Goal: Information Seeking & Learning: Learn about a topic

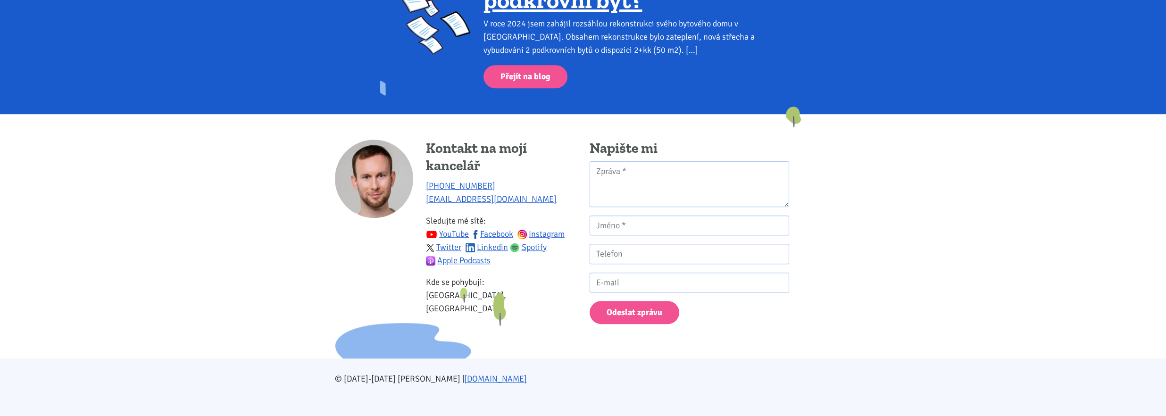
scroll to position [1329, 0]
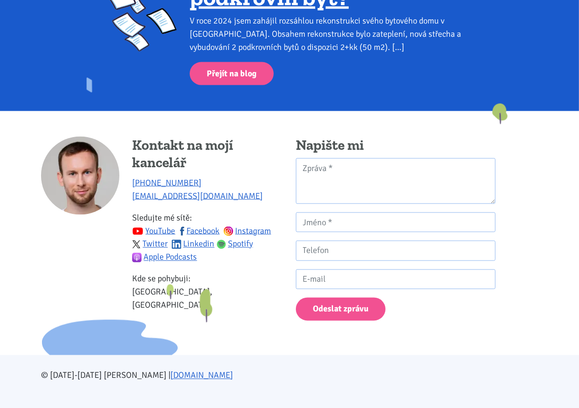
click at [512, 315] on div "Kontakt na mojí kancelář +420 774 923 321 info@tk1.cz Sledujte mé sítě: YouTube…" at bounding box center [289, 233] width 509 height 193
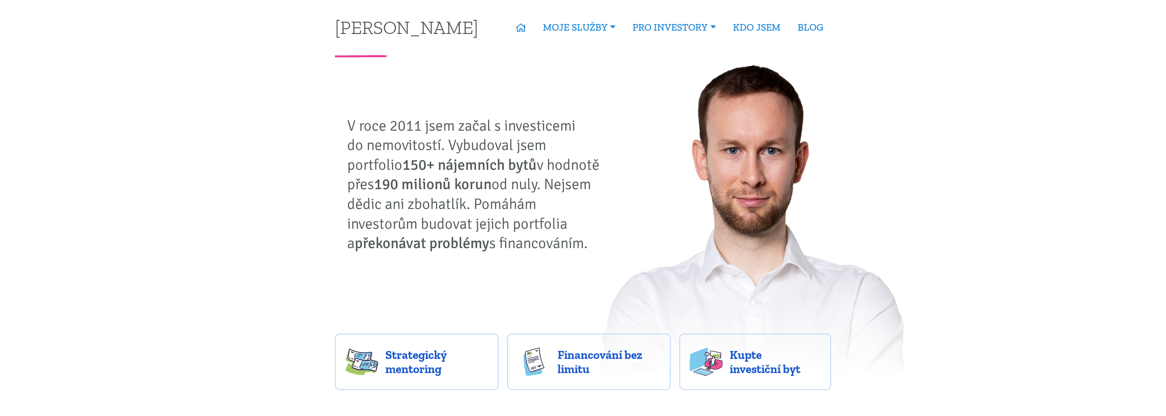
scroll to position [0, 0]
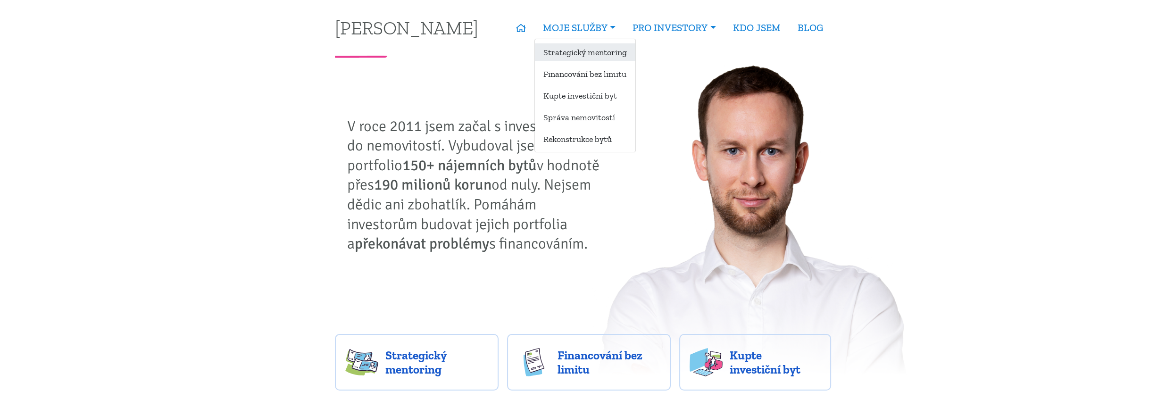
click at [573, 53] on link "Strategický mentoring" at bounding box center [585, 51] width 100 height 17
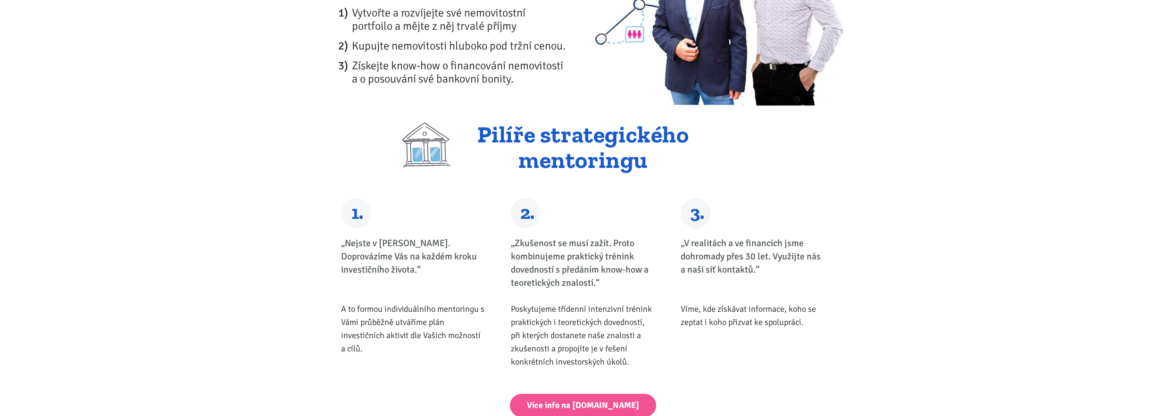
scroll to position [189, 0]
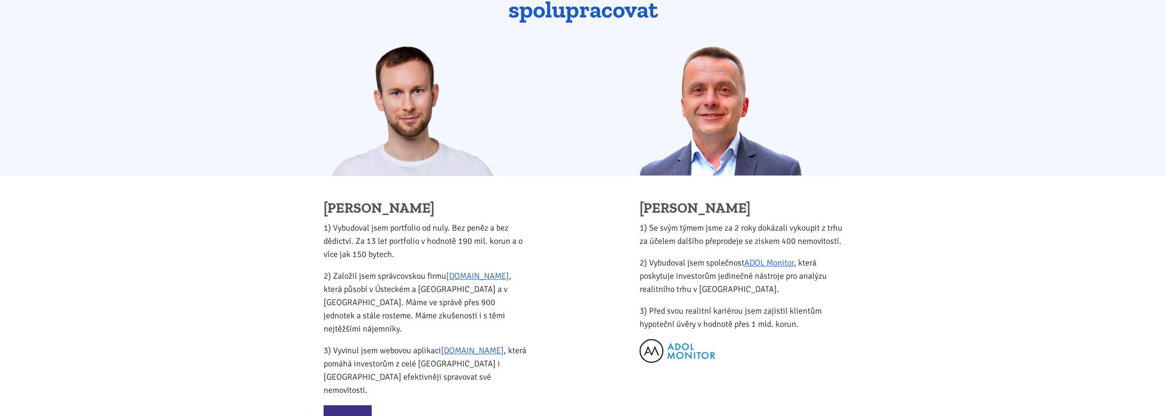
scroll to position [1037, 0]
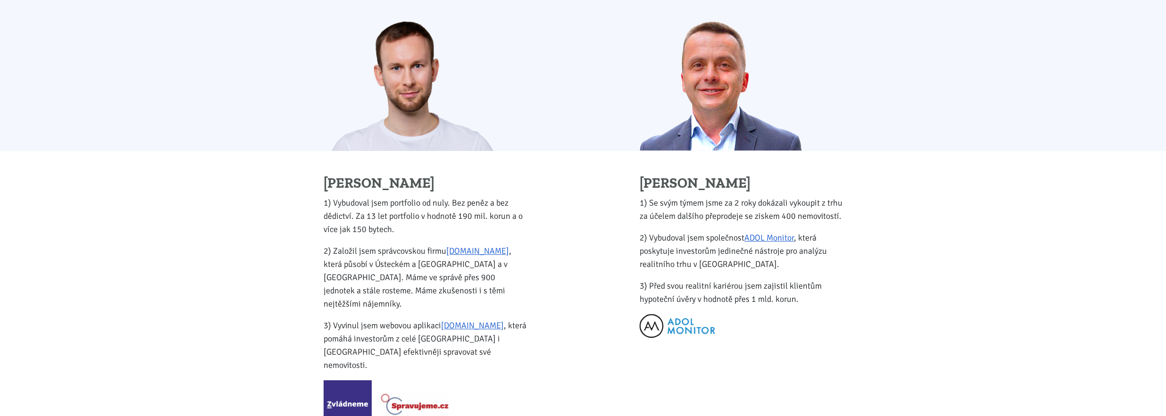
click at [959, 259] on div "[PERSON_NAME] 1) Se svým týmem jsme za 2 roky dokázali vykoupit z trhu za účele…" at bounding box center [874, 225] width 583 height 455
click at [932, 222] on div "[PERSON_NAME] 1) Se svým týmem jsme za 2 roky dokázali vykoupit z trhu za účele…" at bounding box center [874, 225] width 583 height 455
click at [207, 212] on div "[PERSON_NAME] 1) Vybudoval jsem portfolio od nuly. Bez peněz a bez dědictví. Za…" at bounding box center [291, 301] width 583 height 301
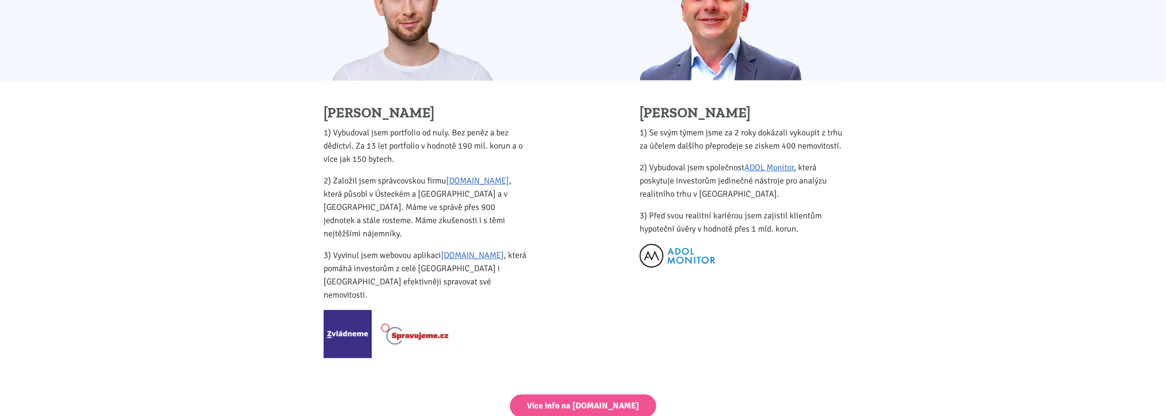
scroll to position [1179, 0]
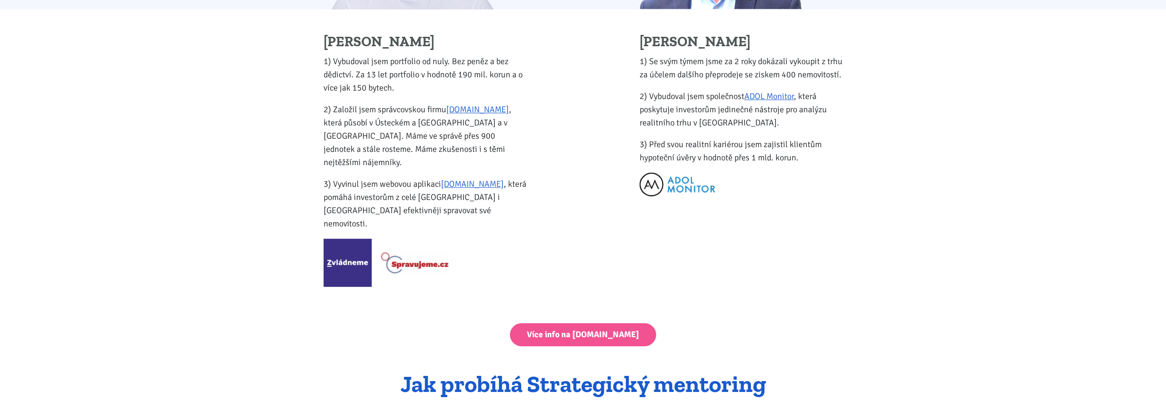
click at [247, 217] on div "[PERSON_NAME] 1) Vybudoval jsem portfolio od nuly. Bez peněz a bez dědictví. Za…" at bounding box center [291, 159] width 583 height 301
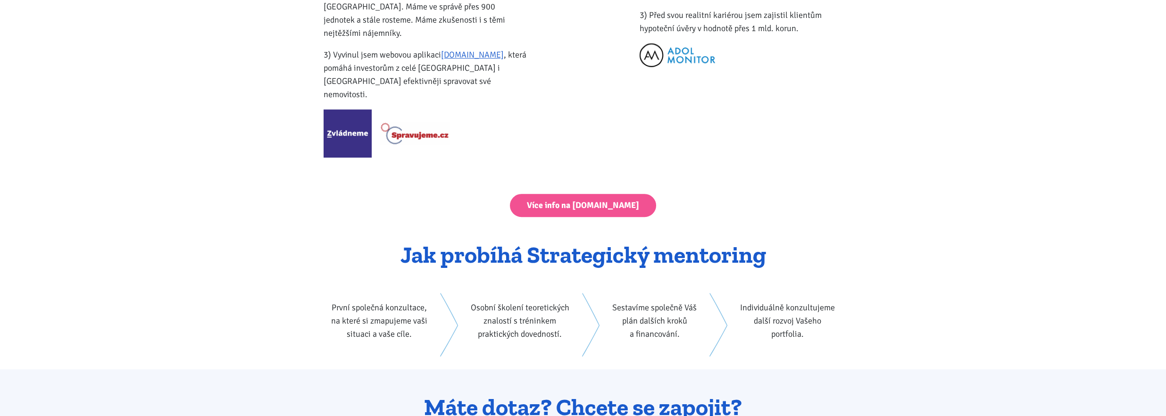
scroll to position [1320, 0]
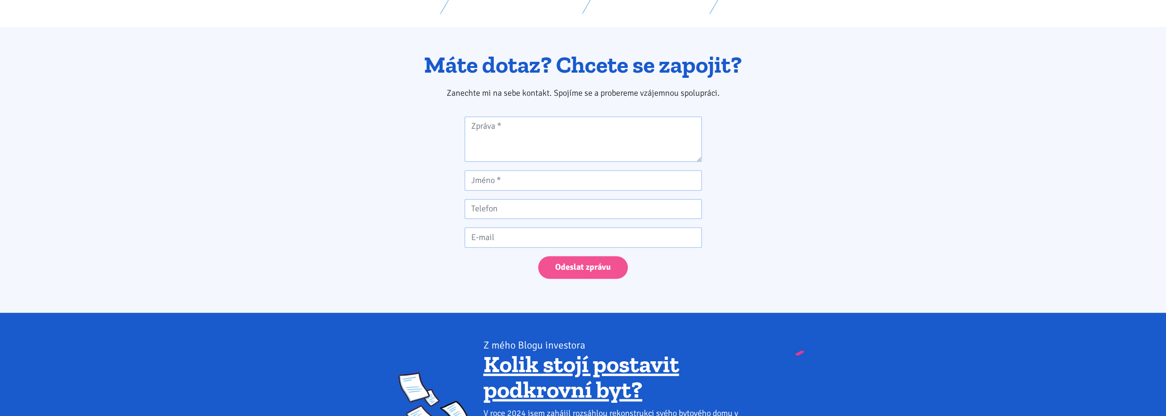
click at [361, 212] on div "Máte dotaz? Chcete se zapojit? Zanechte mi na sebe kontakt. Spojíme se a prober…" at bounding box center [582, 169] width 509 height 235
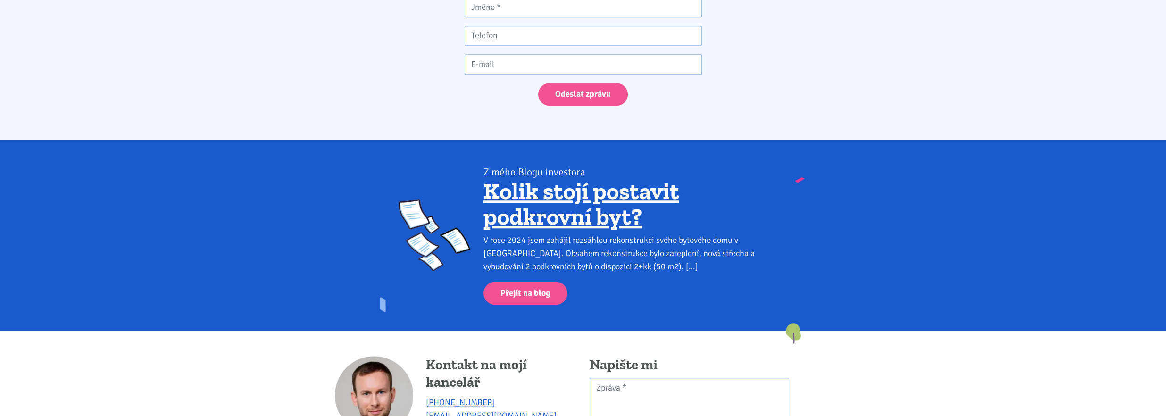
scroll to position [1981, 0]
